Goal: Task Accomplishment & Management: Use online tool/utility

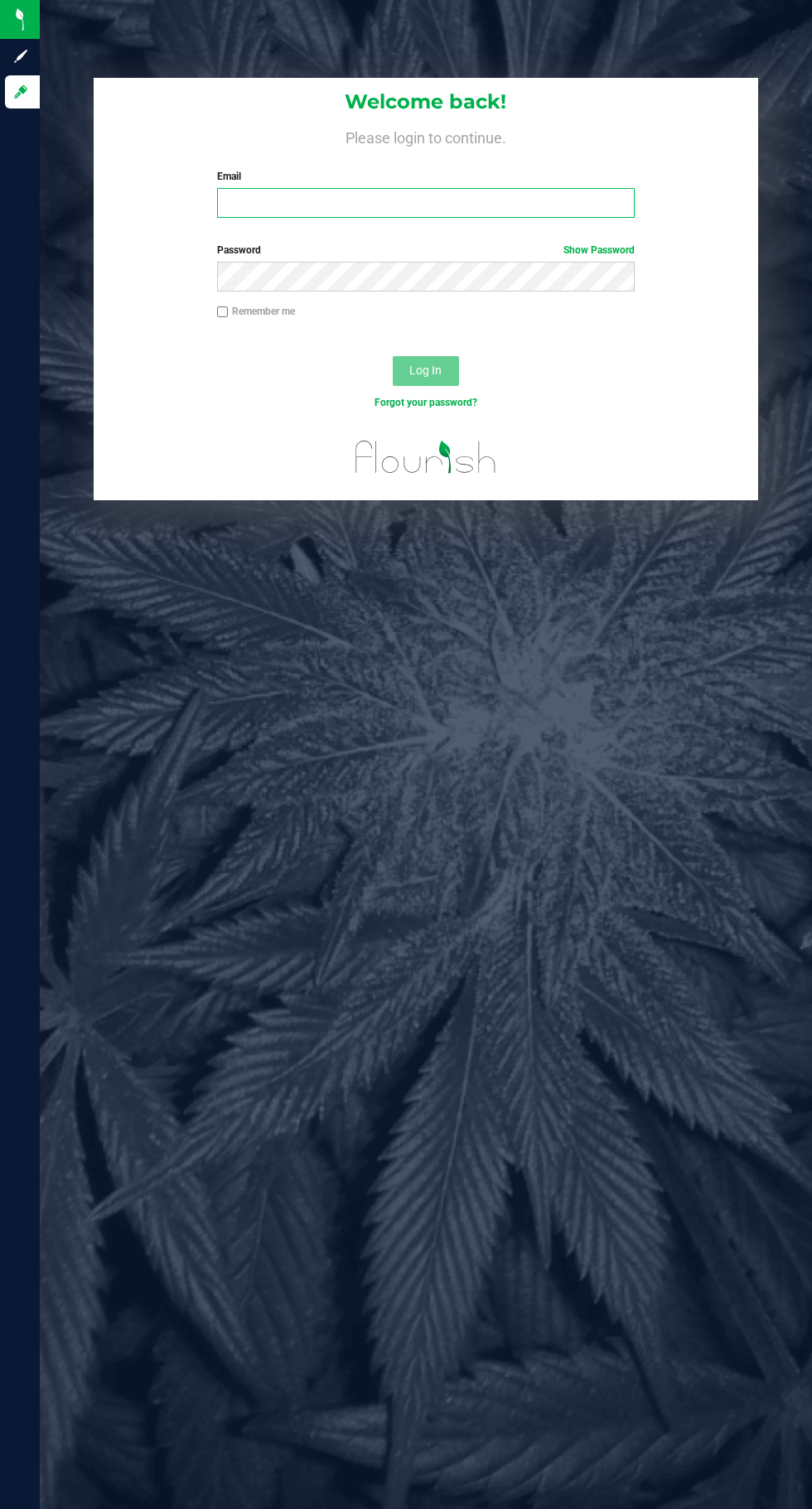
click at [461, 208] on input "Email" at bounding box center [426, 203] width 418 height 29
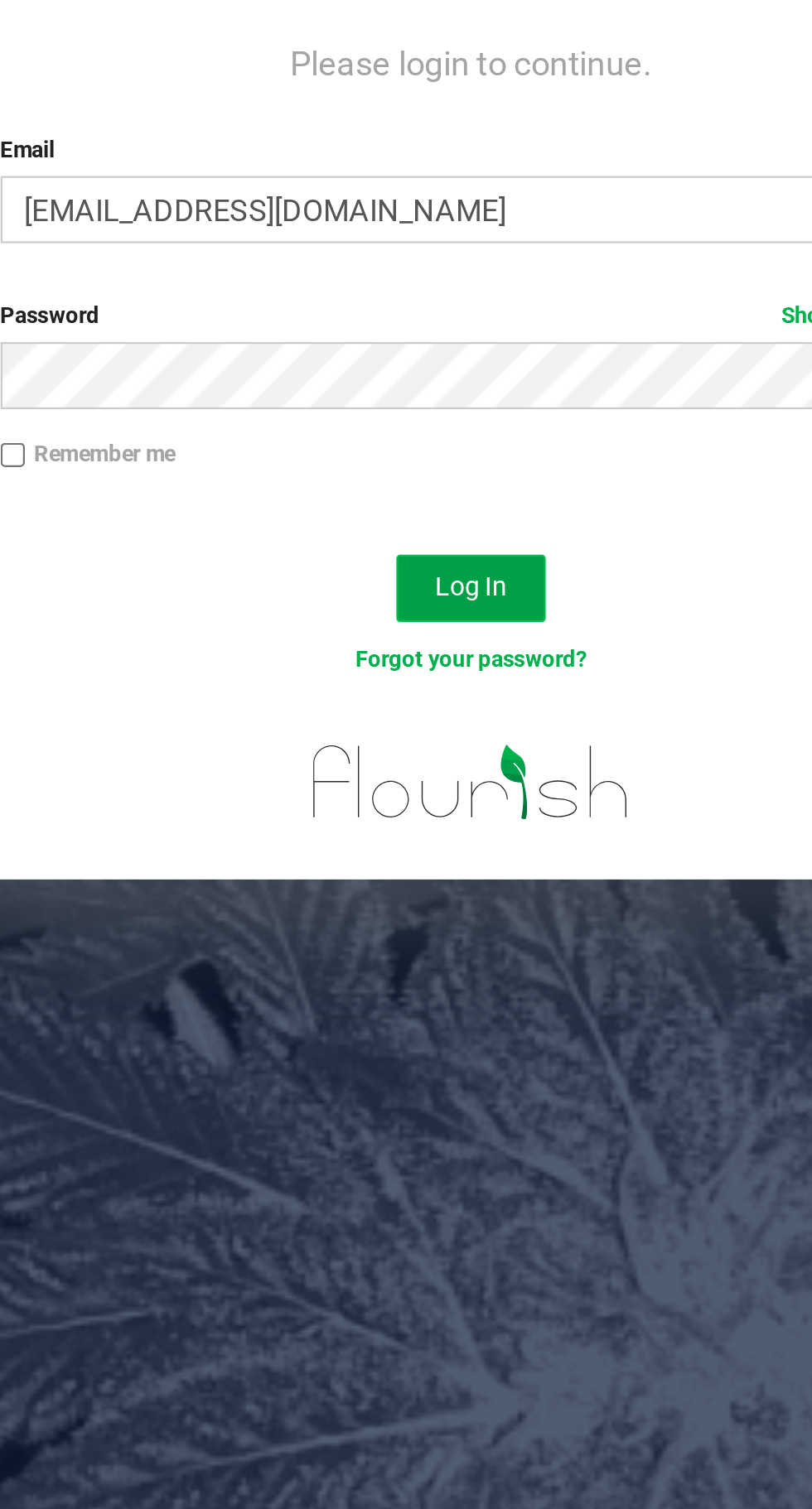
click at [440, 364] on span "Log In" at bounding box center [425, 371] width 32 height 14
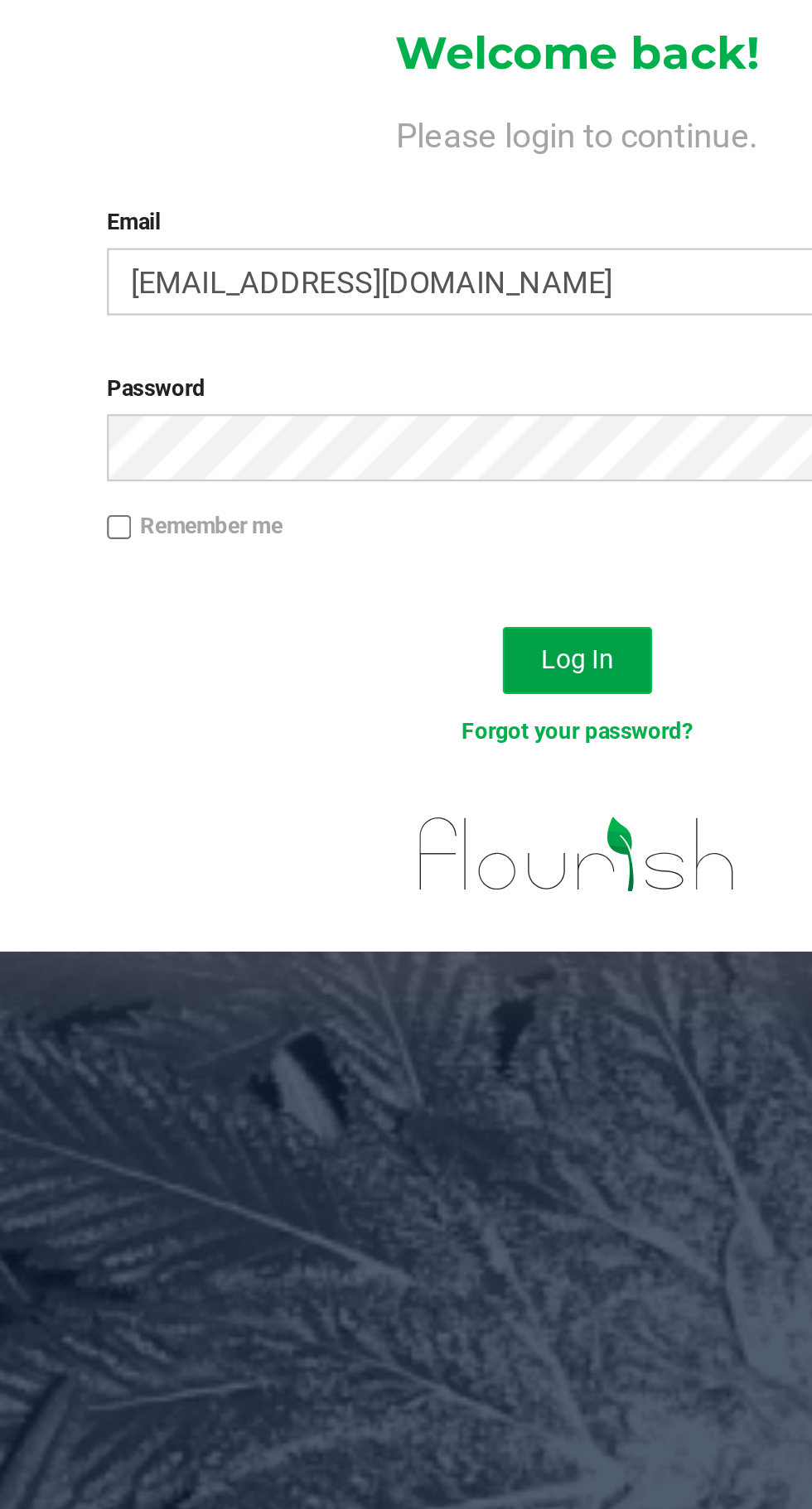
click at [439, 367] on span "Log In" at bounding box center [425, 371] width 32 height 14
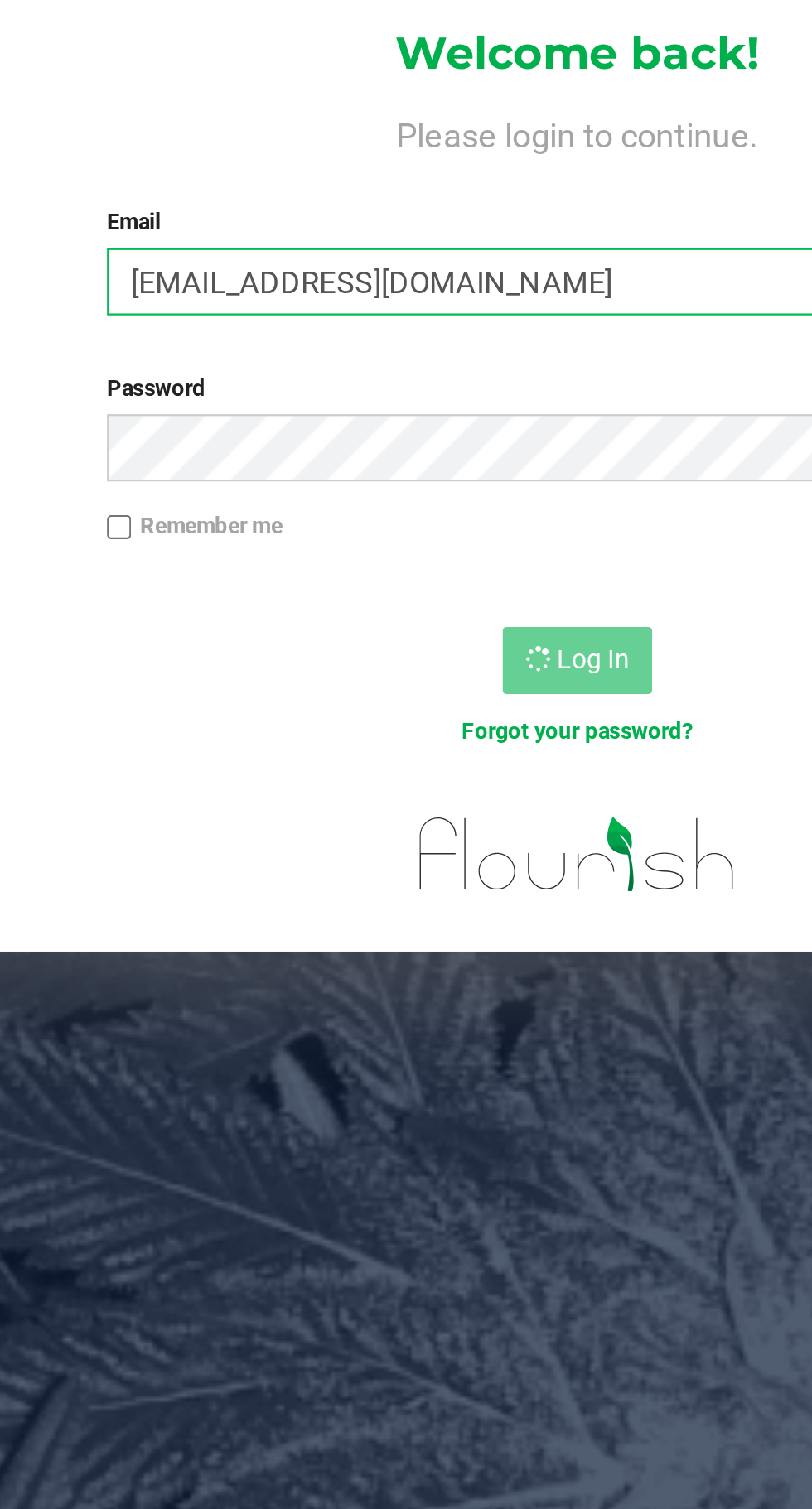
click at [459, 209] on input "[EMAIL_ADDRESS][DOMAIN_NAME]" at bounding box center [426, 203] width 418 height 29
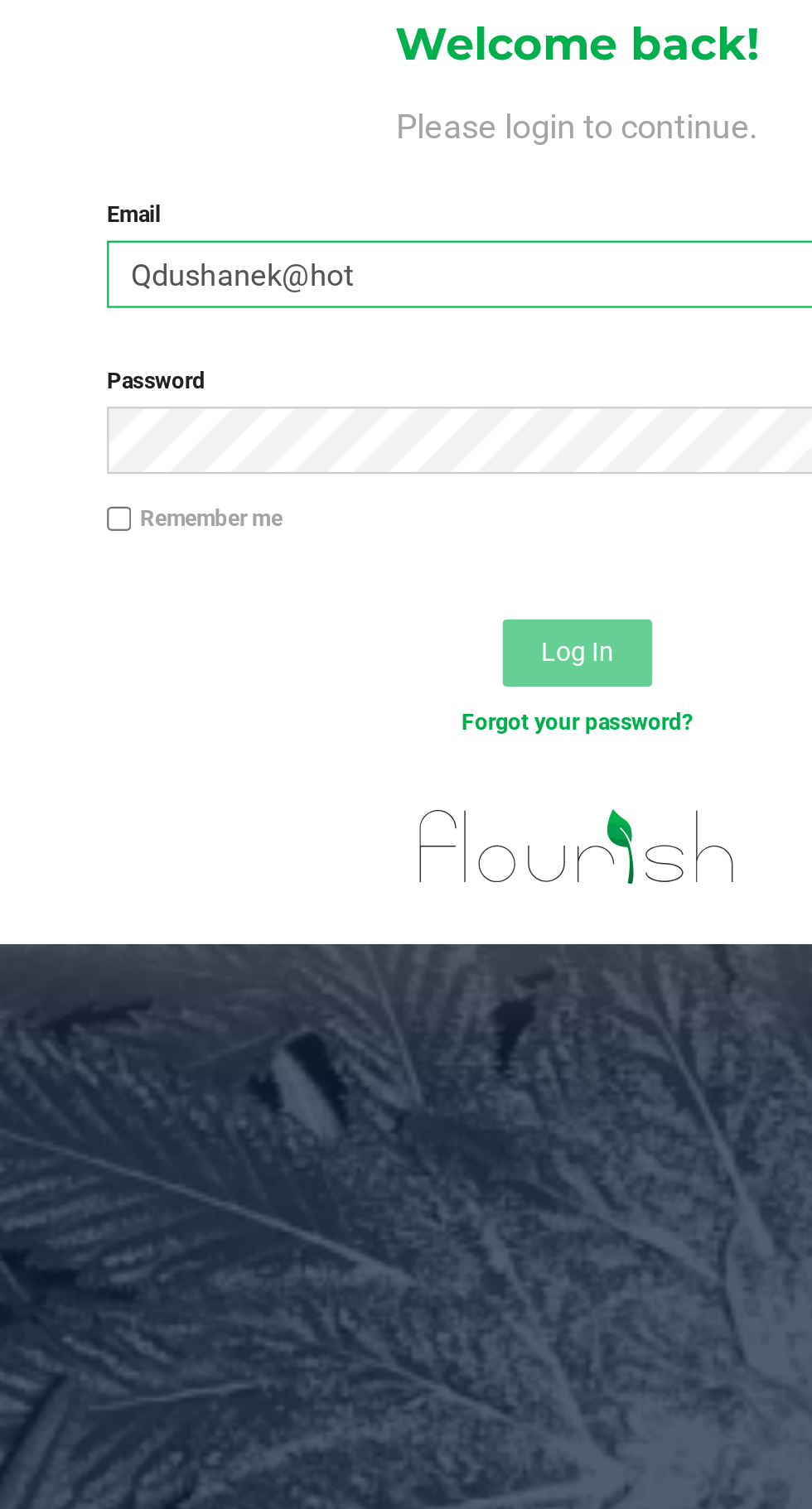
scroll to position [26, 0]
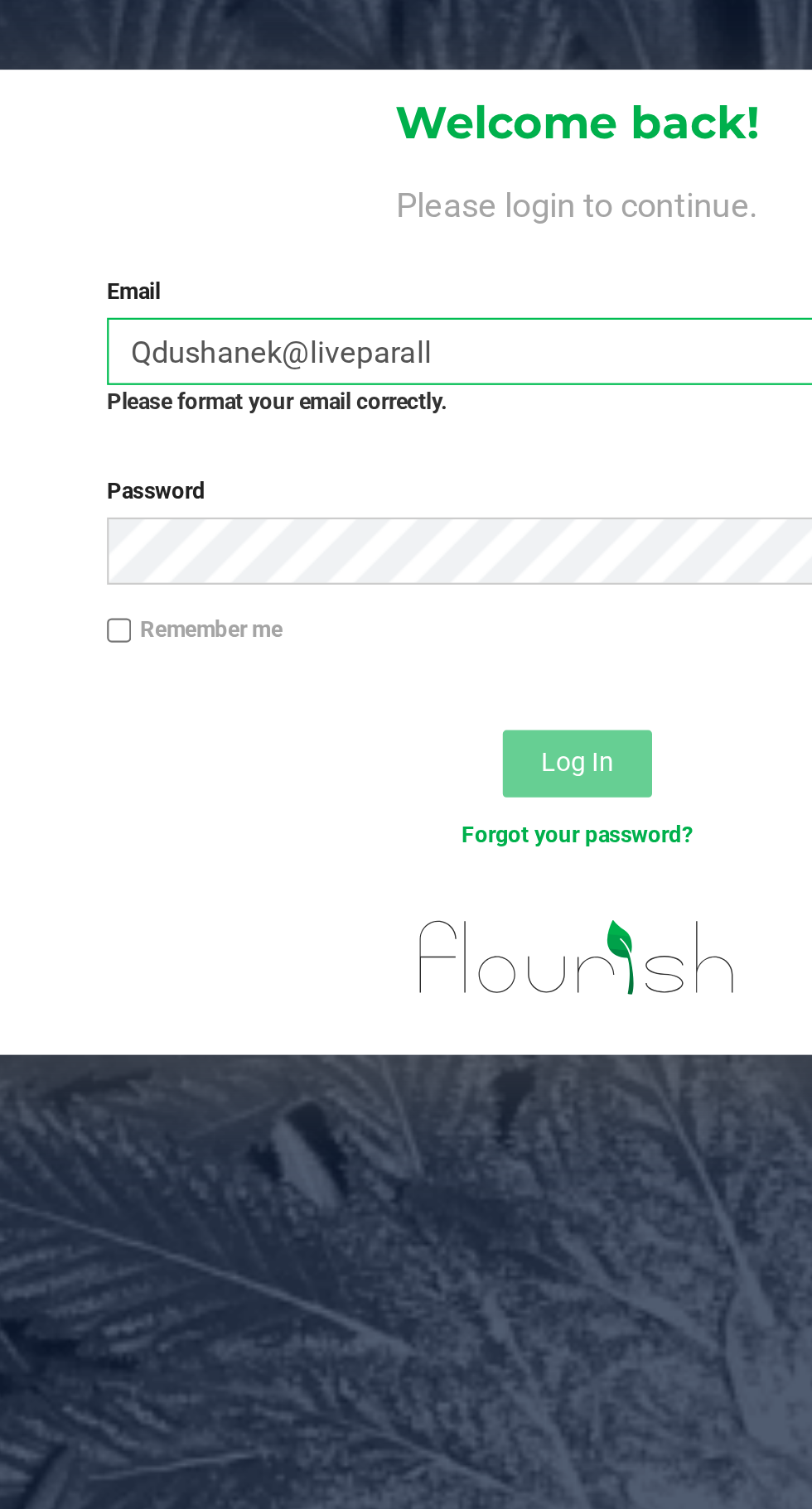
type input "[EMAIL_ADDRESS][DOMAIN_NAME]"
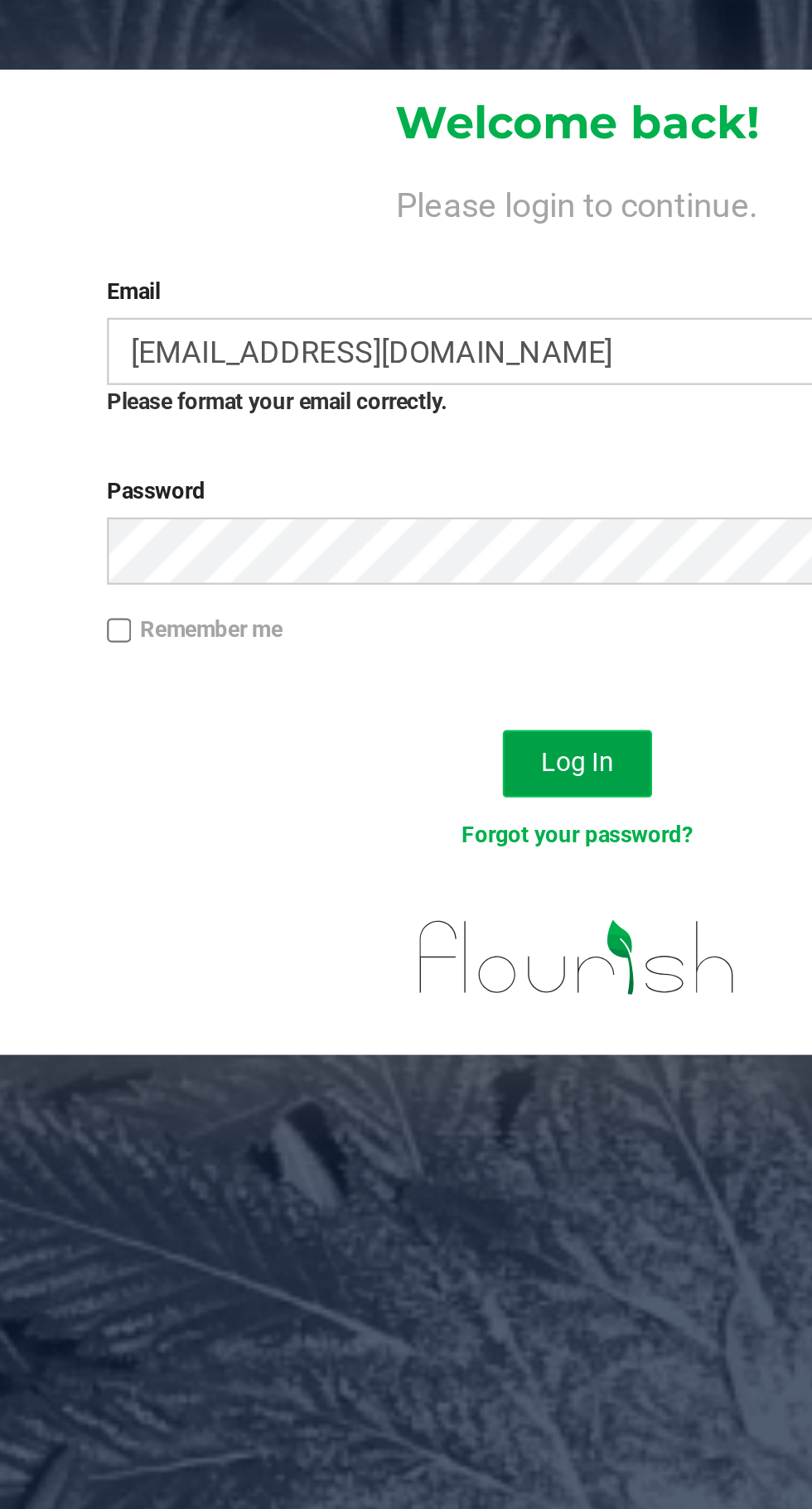
click at [439, 379] on span "Log In" at bounding box center [425, 386] width 32 height 14
click at [435, 379] on span "Log In" at bounding box center [425, 386] width 32 height 14
click at [437, 379] on span "Log In" at bounding box center [425, 386] width 32 height 14
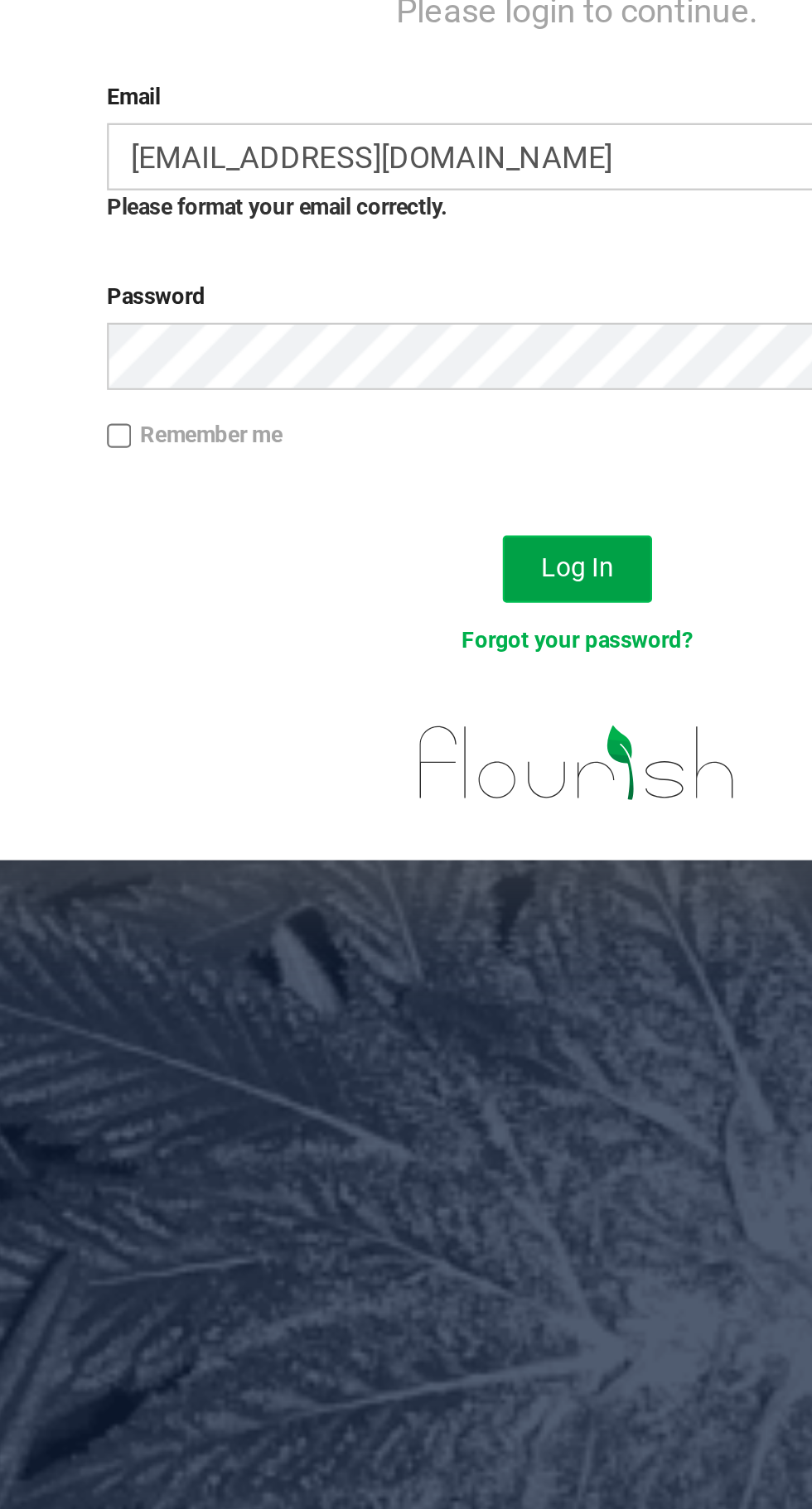
click at [433, 386] on span "Log In" at bounding box center [425, 386] width 32 height 14
click at [420, 387] on span "Log In" at bounding box center [425, 386] width 32 height 14
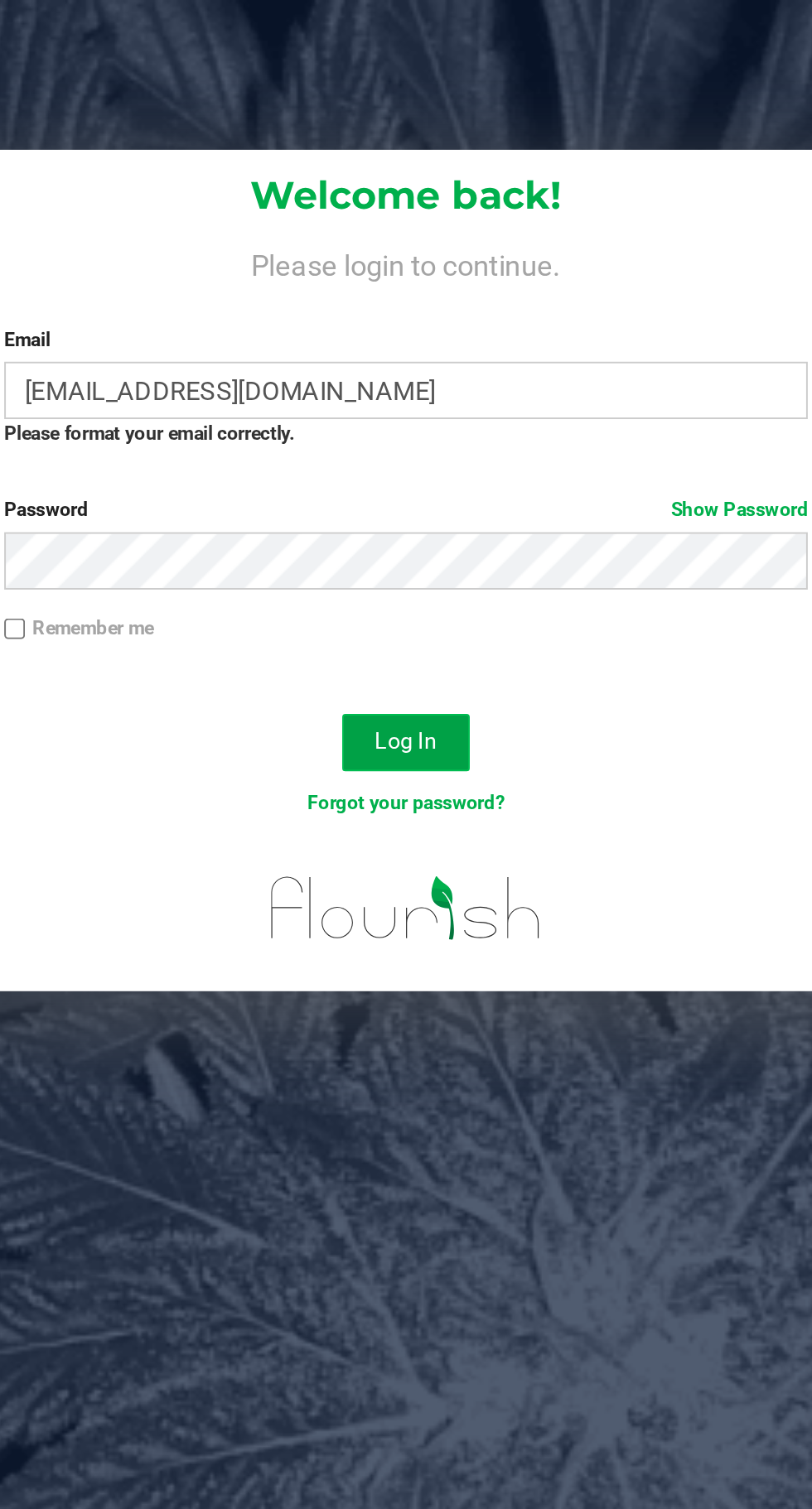
click at [443, 383] on button "Log In" at bounding box center [426, 386] width 67 height 29
click at [541, 488] on div at bounding box center [426, 479] width 664 height 72
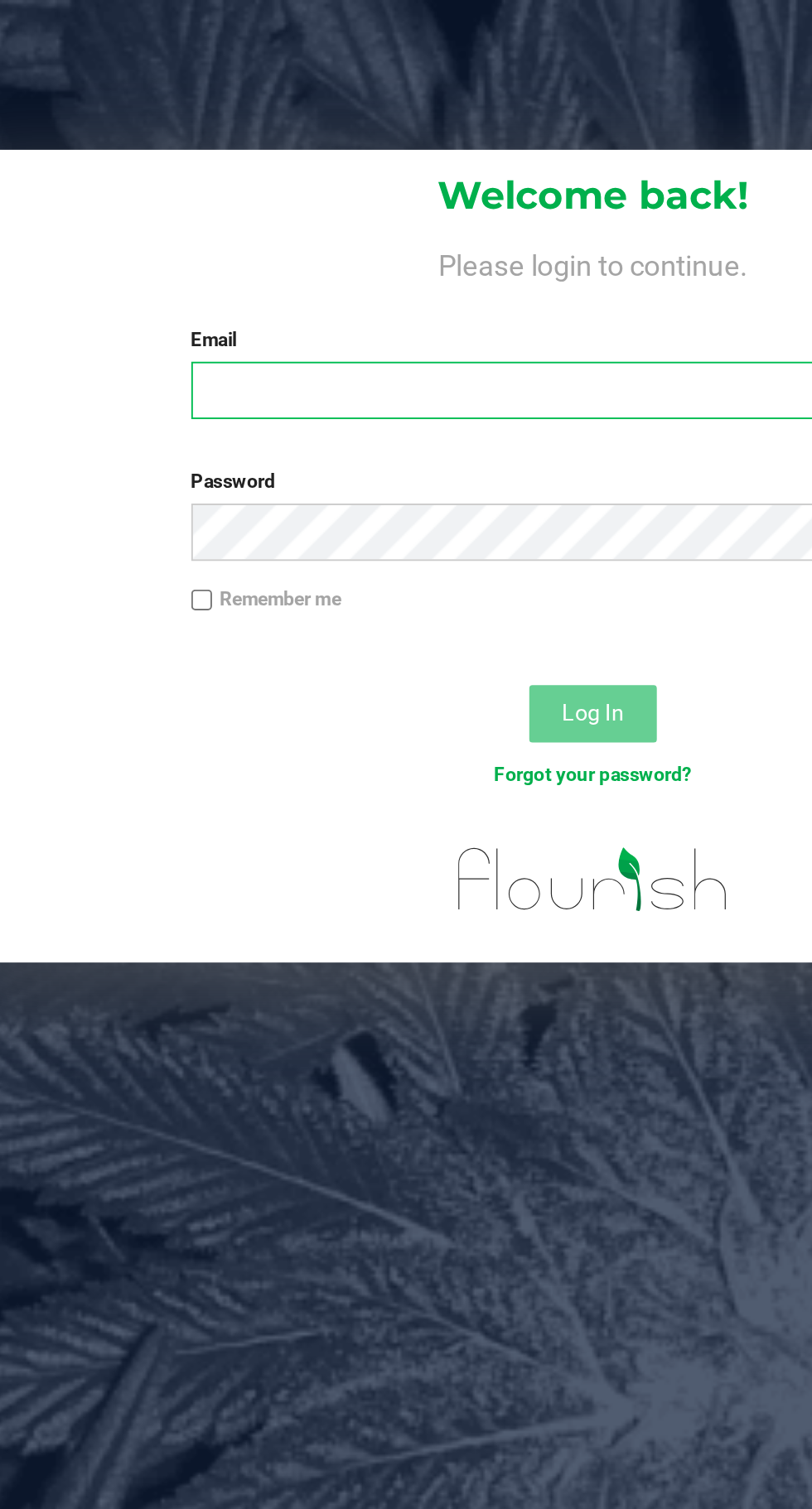
click at [407, 215] on input "Email" at bounding box center [426, 203] width 418 height 29
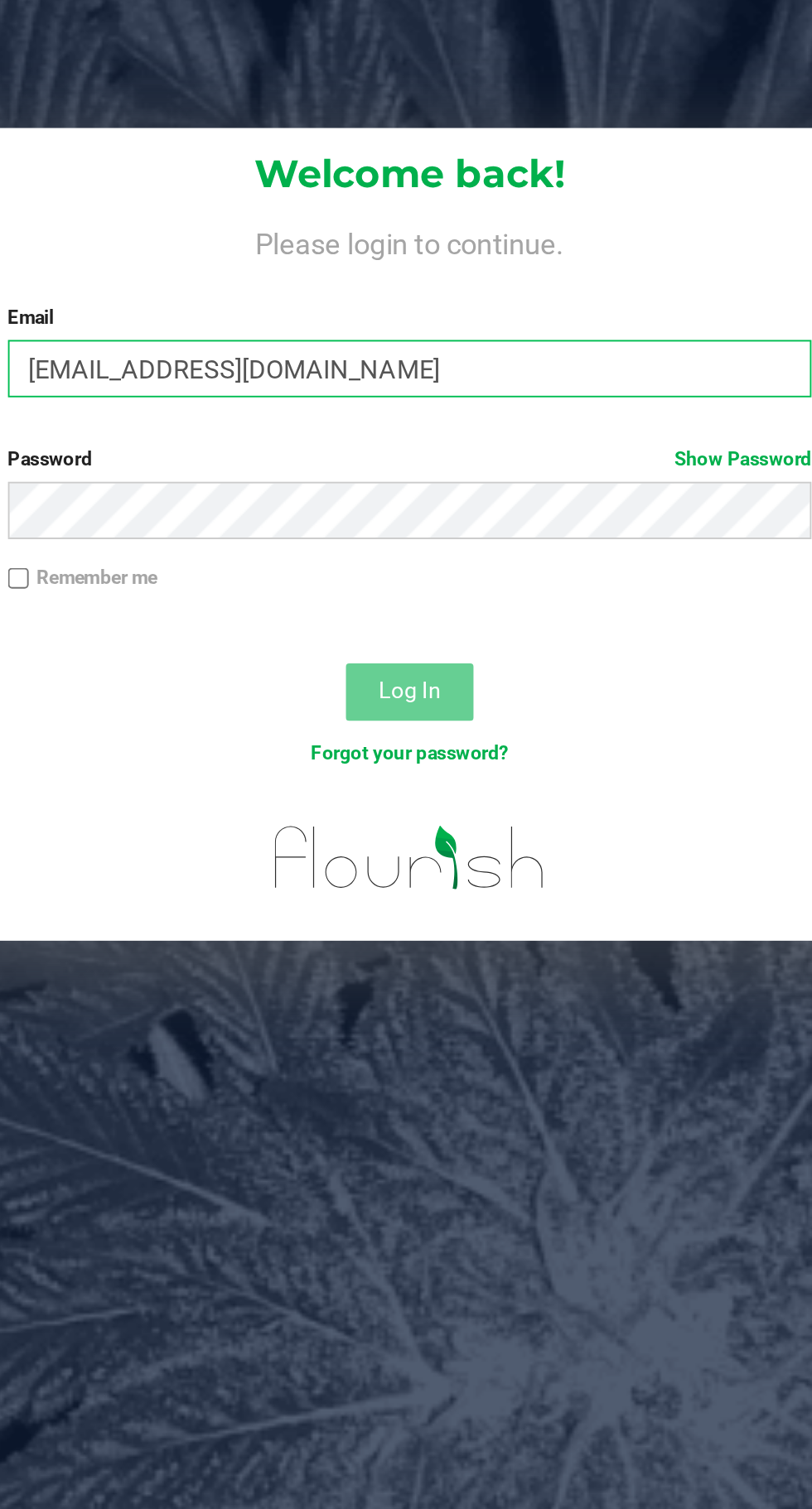
type input "[EMAIL_ADDRESS][DOMAIN_NAME]"
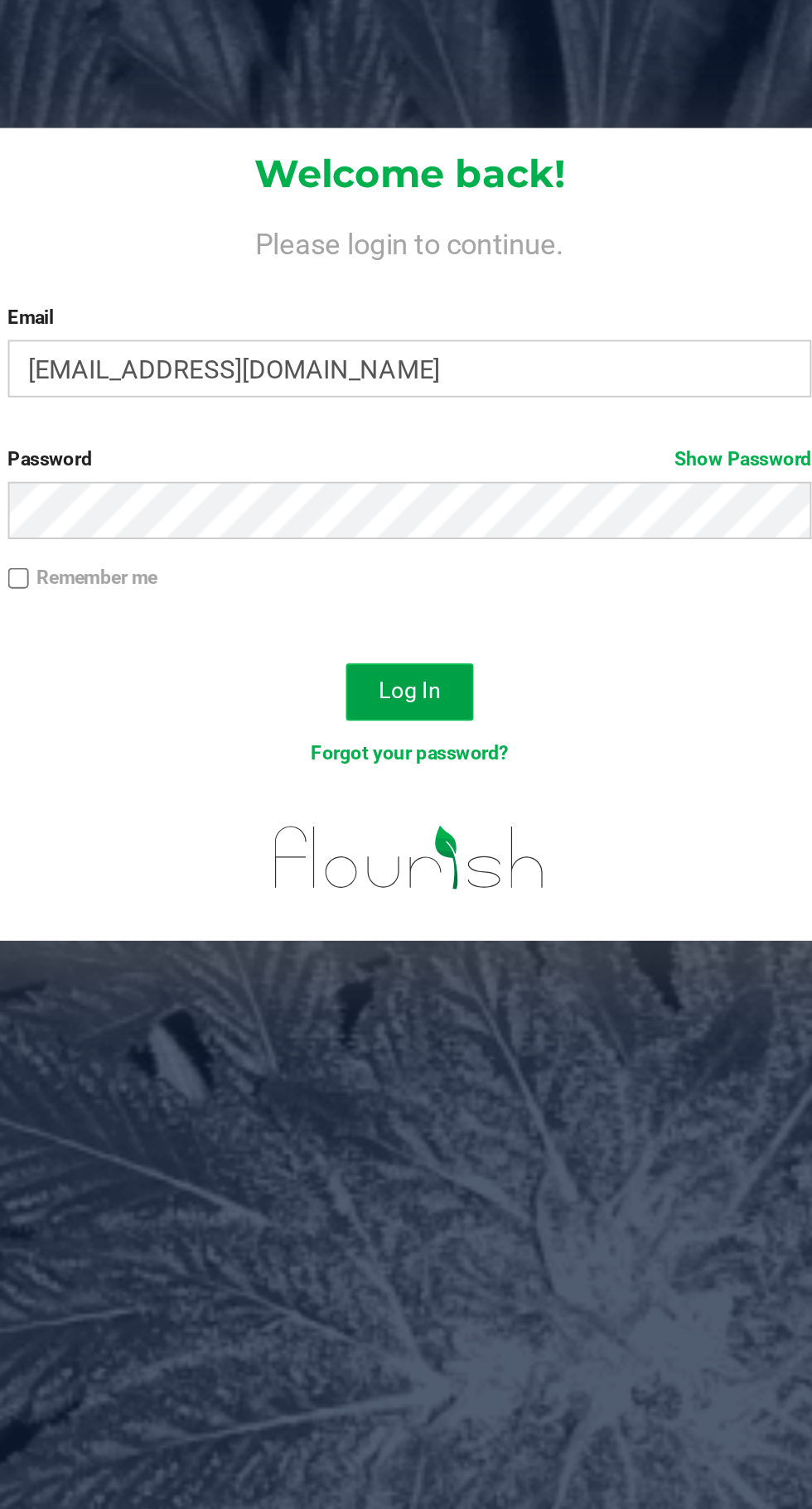
click at [437, 370] on span "Log In" at bounding box center [425, 371] width 32 height 14
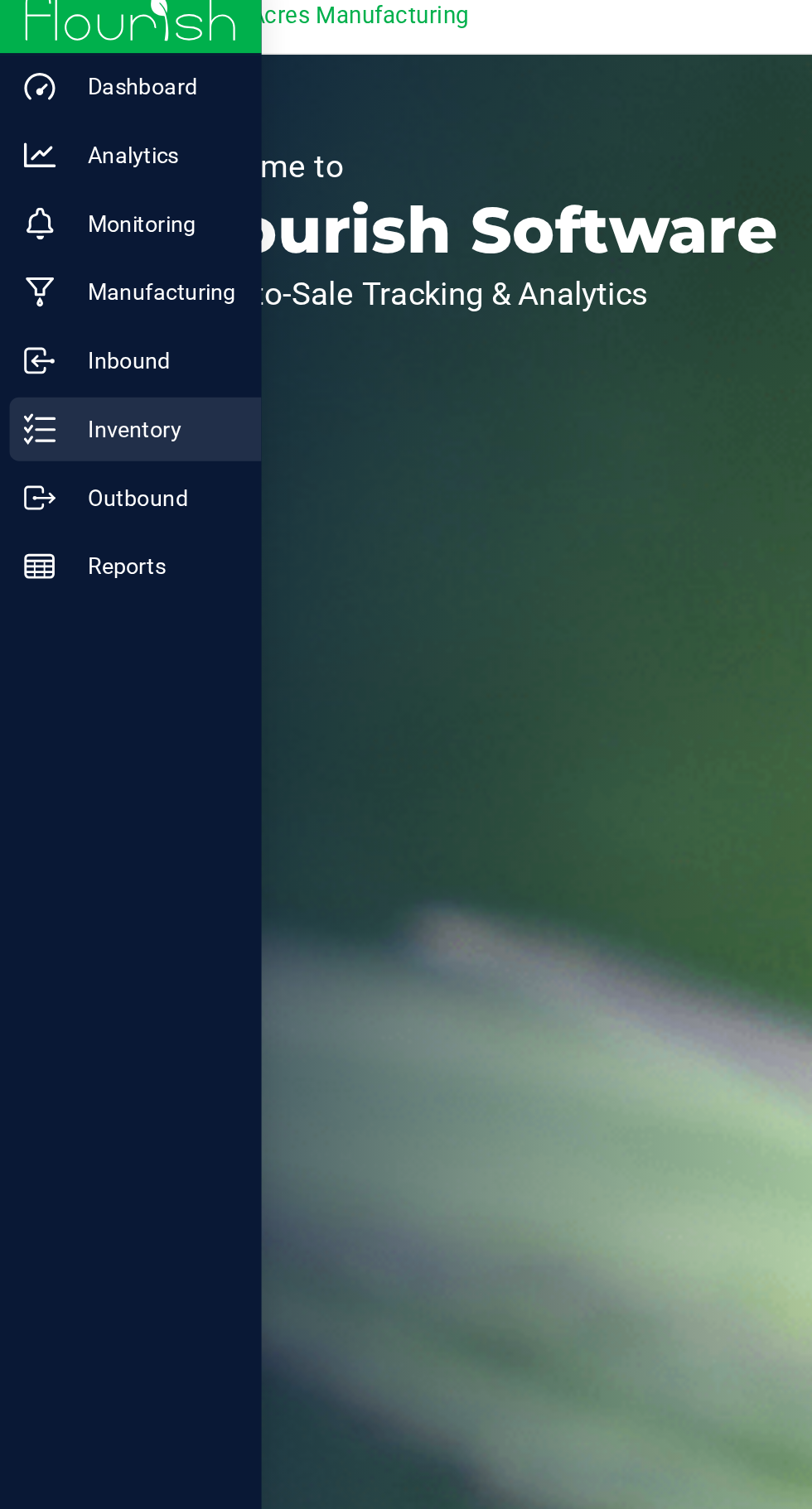
click at [27, 239] on icon at bounding box center [21, 234] width 17 height 17
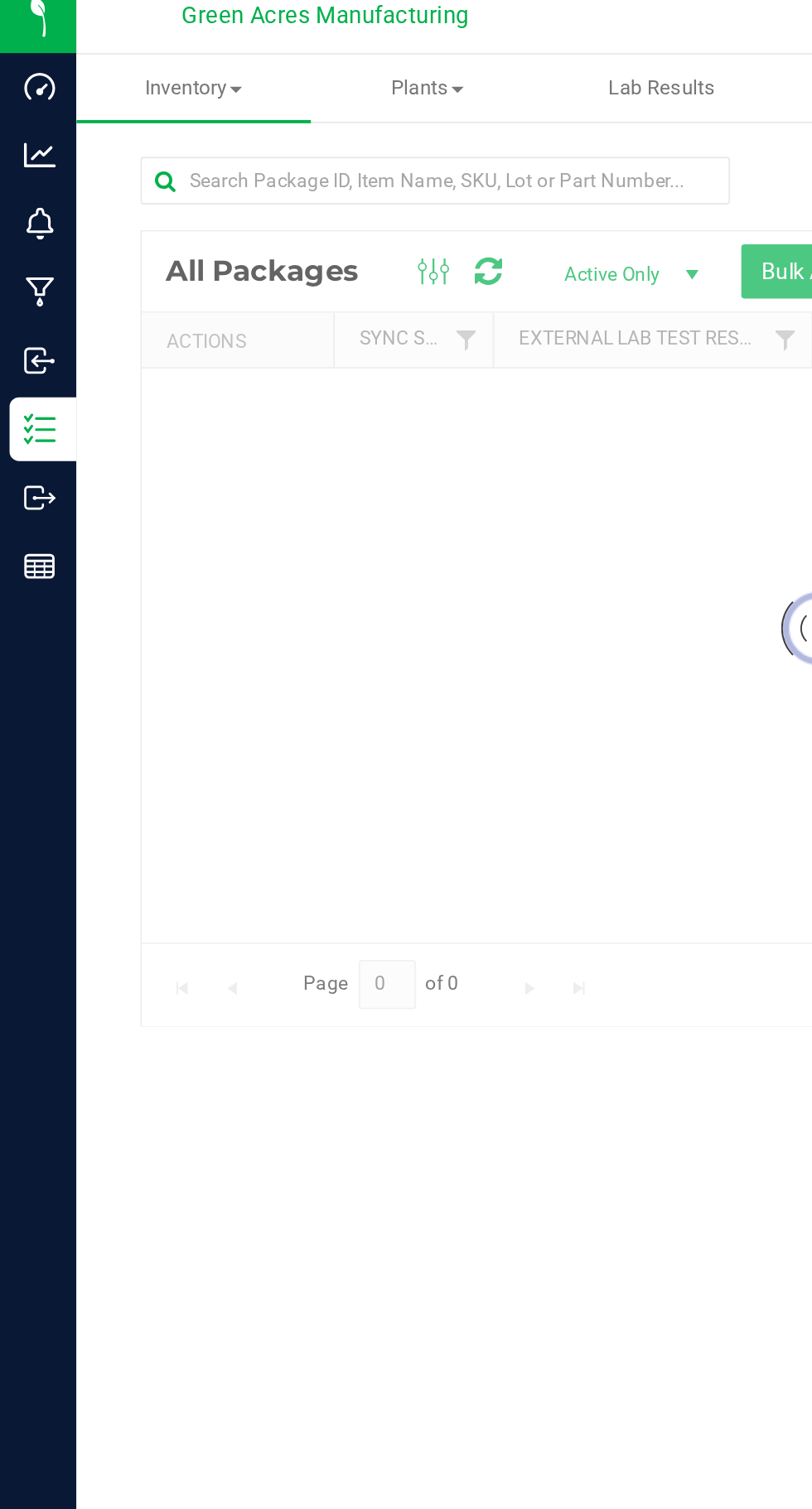
click at [332, 295] on div at bounding box center [425, 339] width 703 height 413
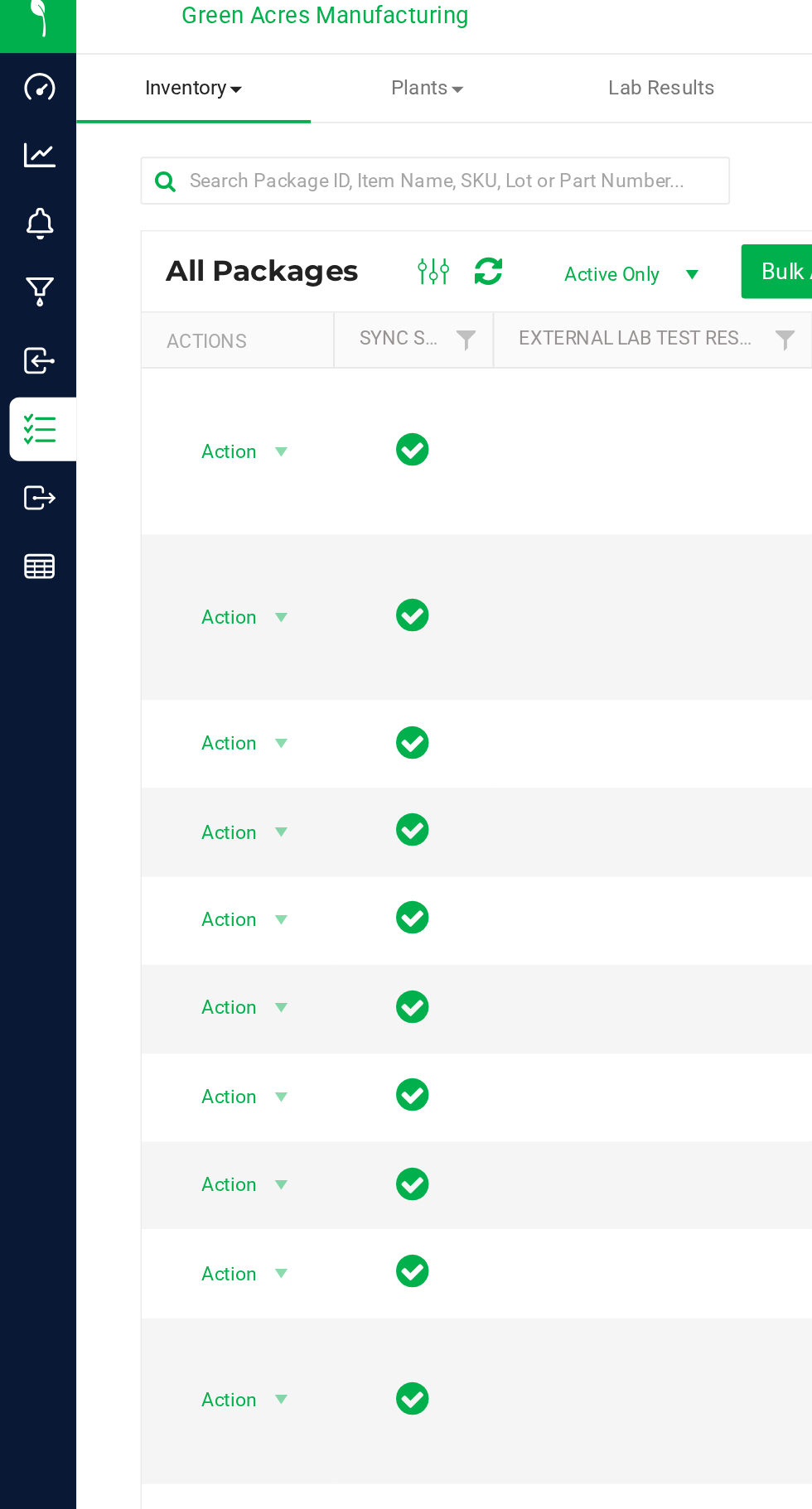
click at [91, 54] on span "Inventory" at bounding box center [101, 57] width 121 height 15
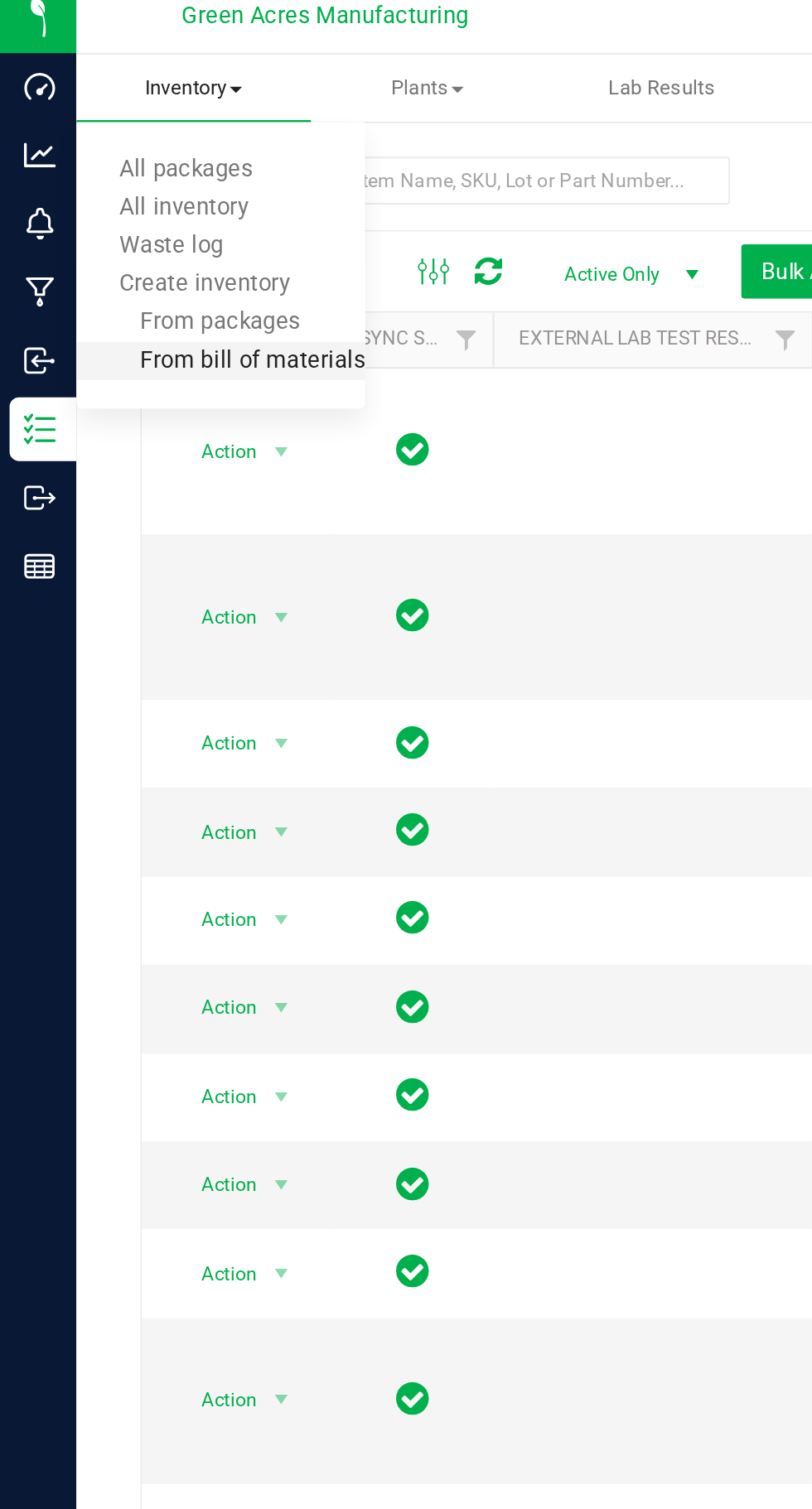
click at [82, 197] on span "From bill of materials" at bounding box center [114, 199] width 150 height 14
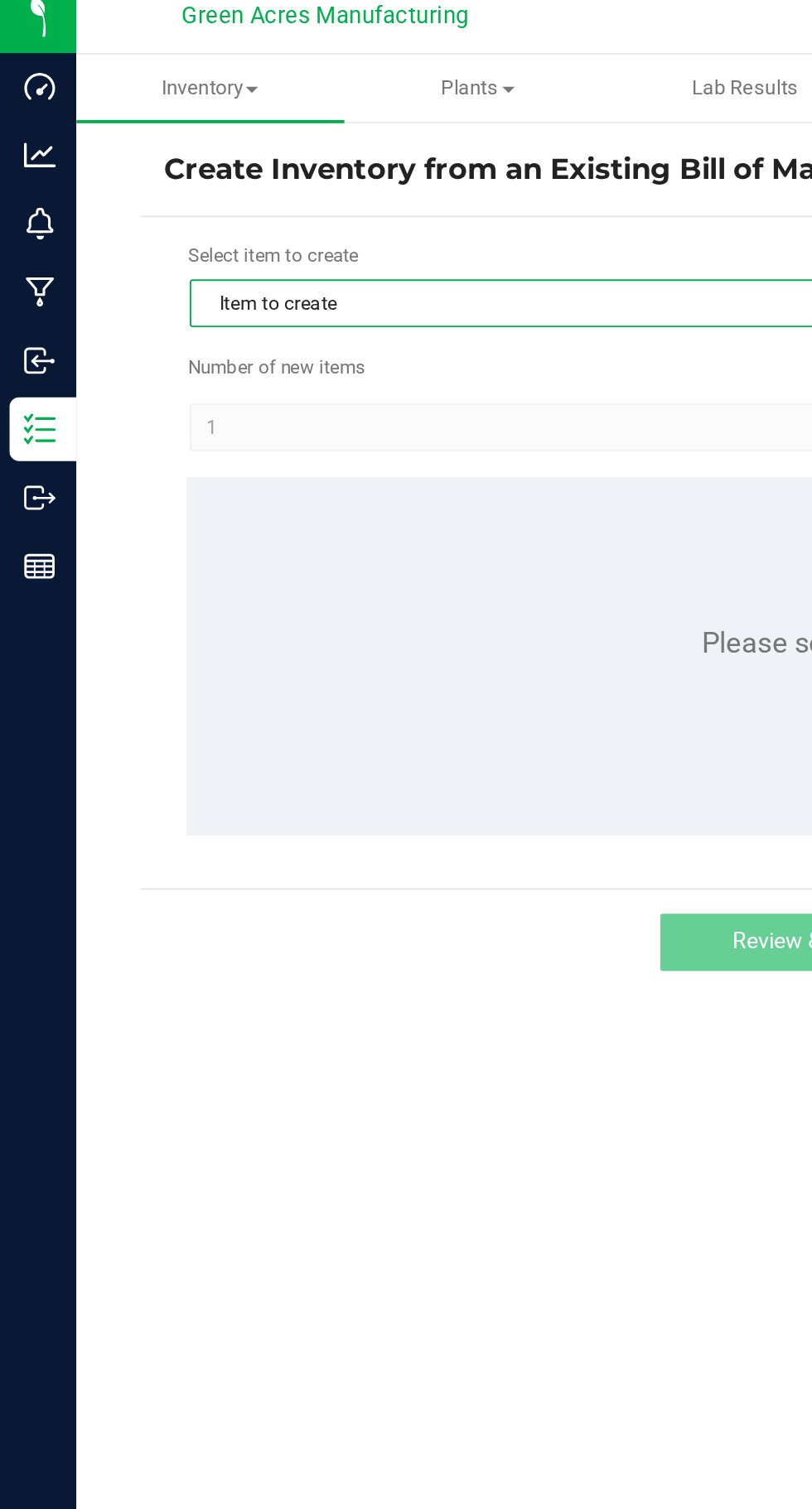
click at [314, 175] on span "Item to create" at bounding box center [409, 169] width 619 height 23
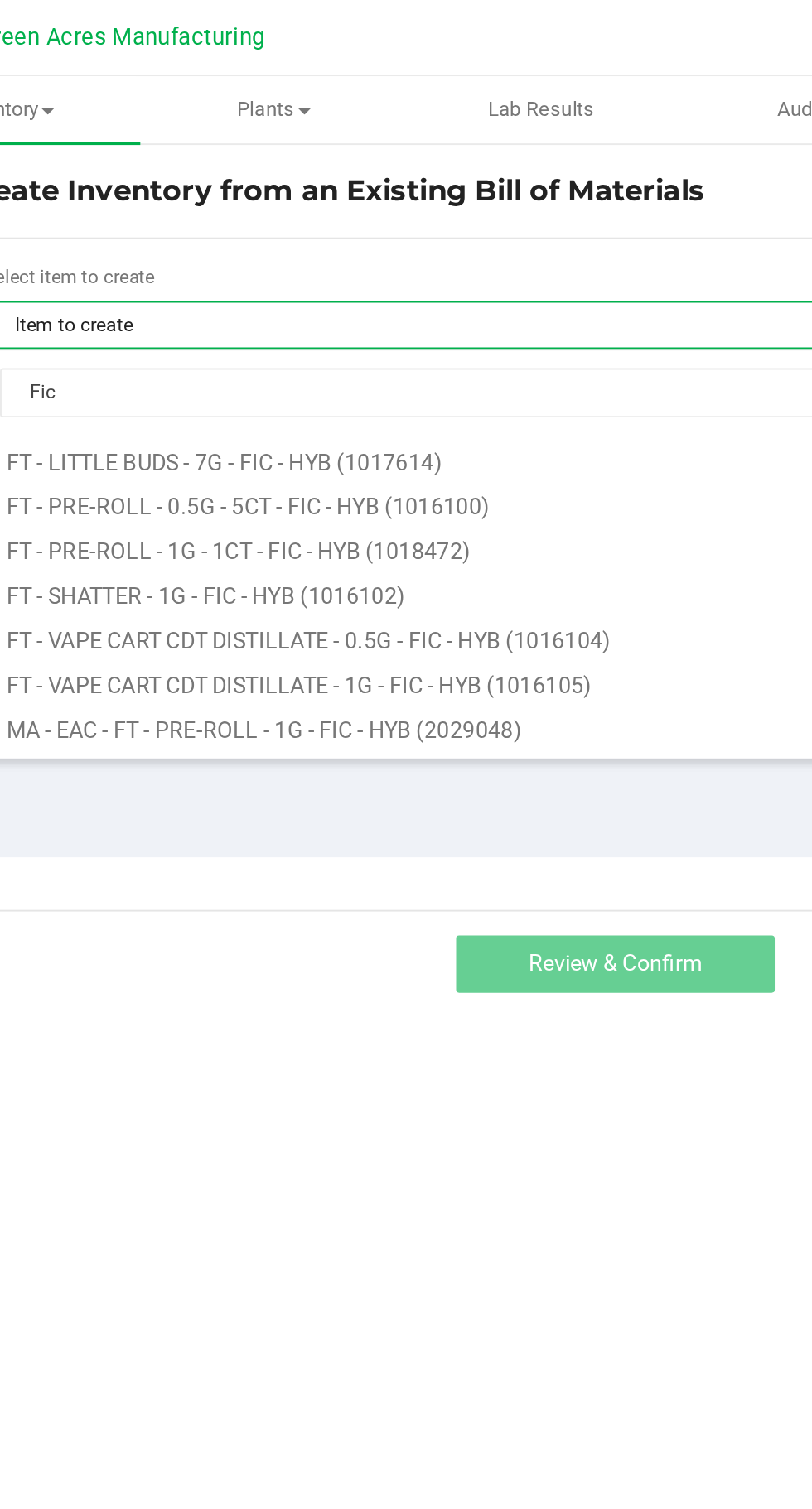
scroll to position [139, 0]
type input "Fic"
